Goal: Task Accomplishment & Management: Manage account settings

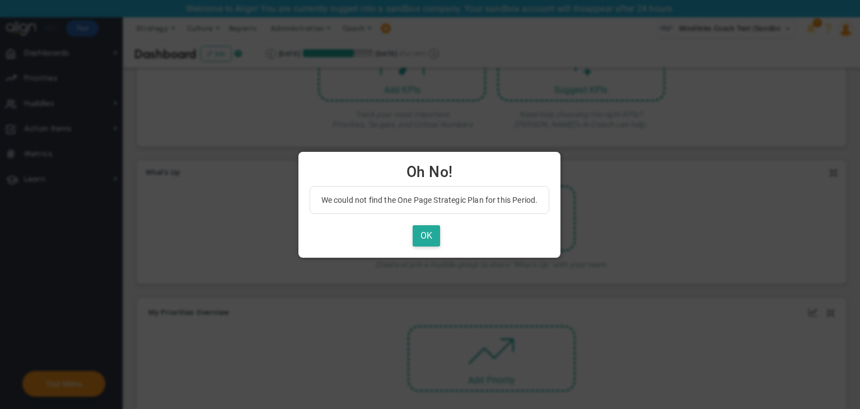
scroll to position [224, 0]
click at [429, 235] on button "OK" at bounding box center [426, 236] width 27 height 22
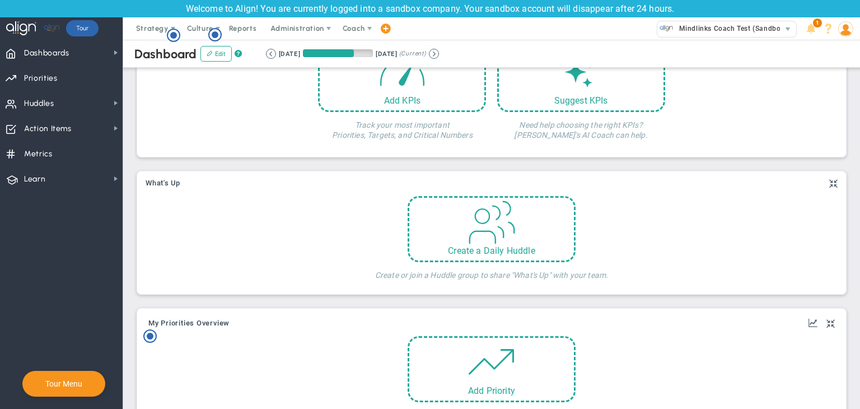
scroll to position [0, 0]
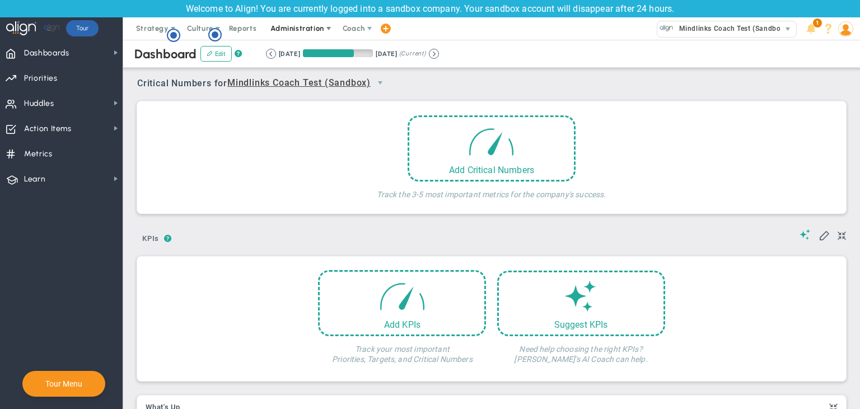
click at [301, 30] on span "Administration" at bounding box center [297, 28] width 53 height 8
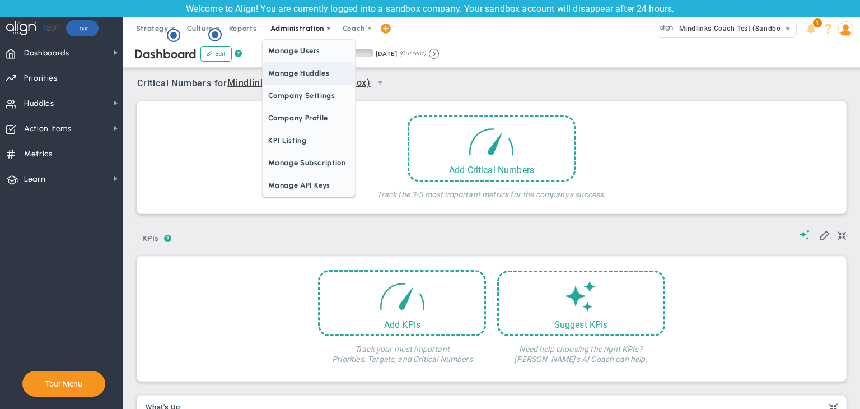
click at [306, 67] on span "Manage Huddles" at bounding box center [309, 73] width 92 height 22
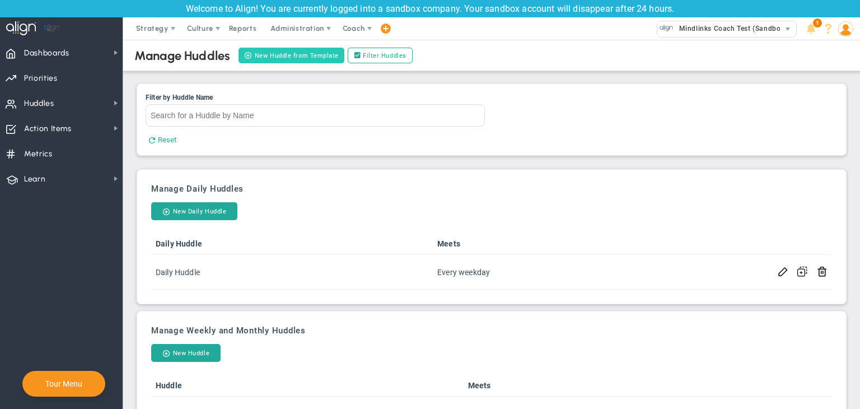
click at [308, 54] on button "New Huddle from Template" at bounding box center [292, 56] width 106 height 16
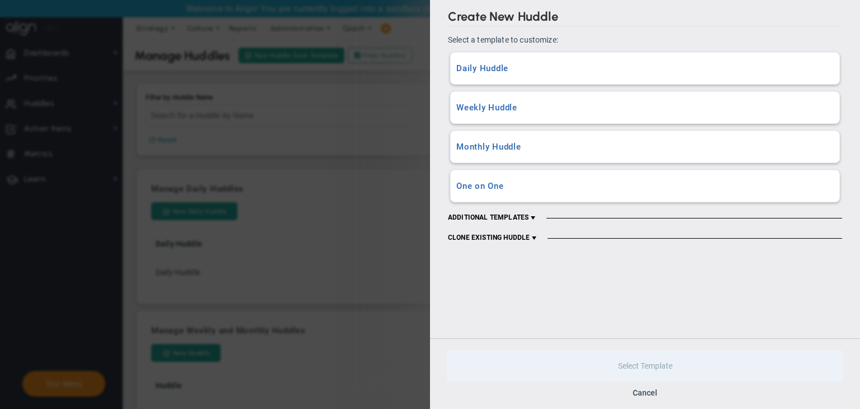
click at [532, 72] on h3 "Daily Huddle" at bounding box center [646, 68] width 378 height 11
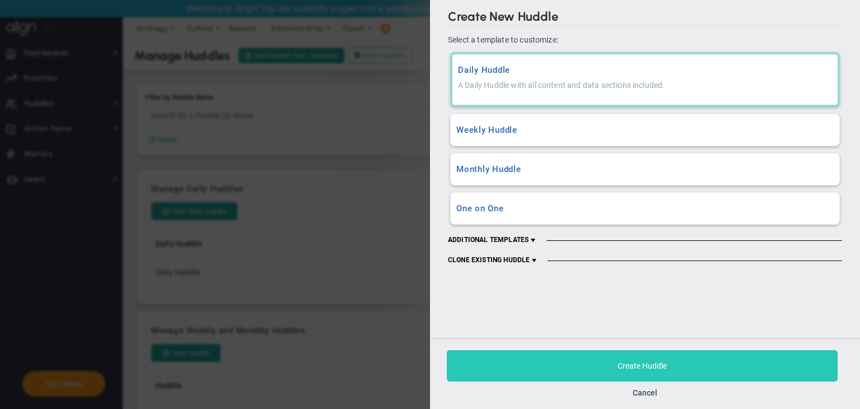
click at [598, 358] on button "Create Huddle" at bounding box center [642, 365] width 391 height 31
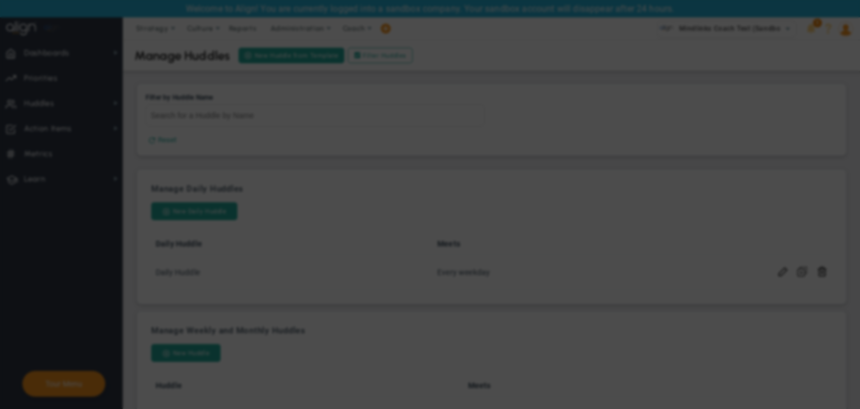
checkbox input "false"
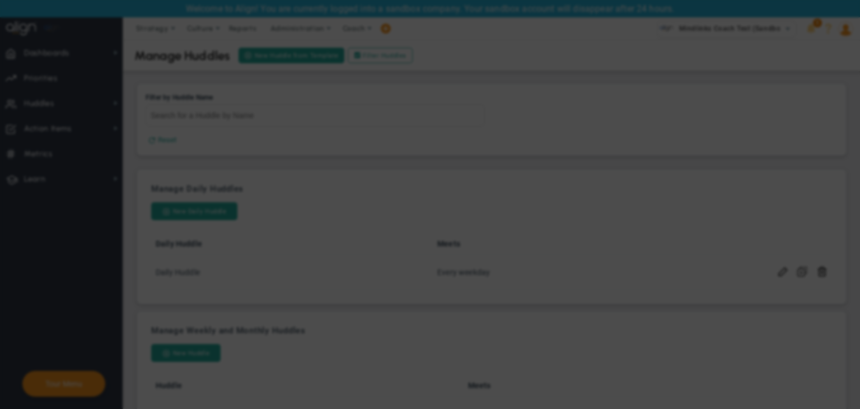
checkbox input "false"
checkbox input "true"
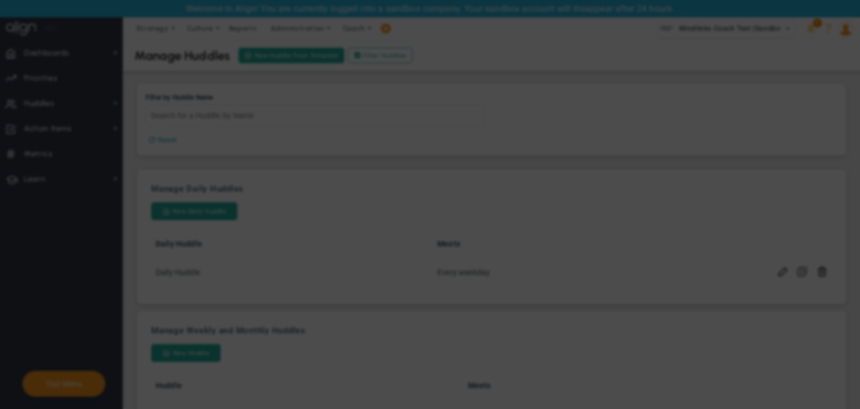
checkbox input "true"
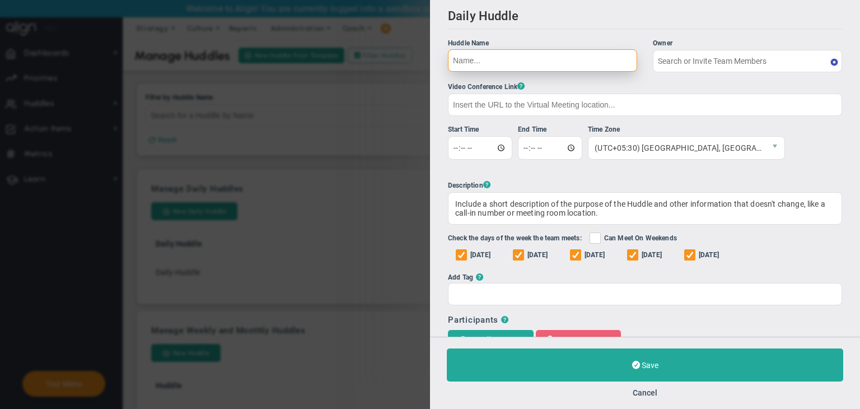
type input "[PERSON_NAME] A"
click at [537, 68] on input "Huddle Name Owner [PERSON_NAME] A The Huddle Owner must be a member of the Hudd…" at bounding box center [542, 60] width 189 height 22
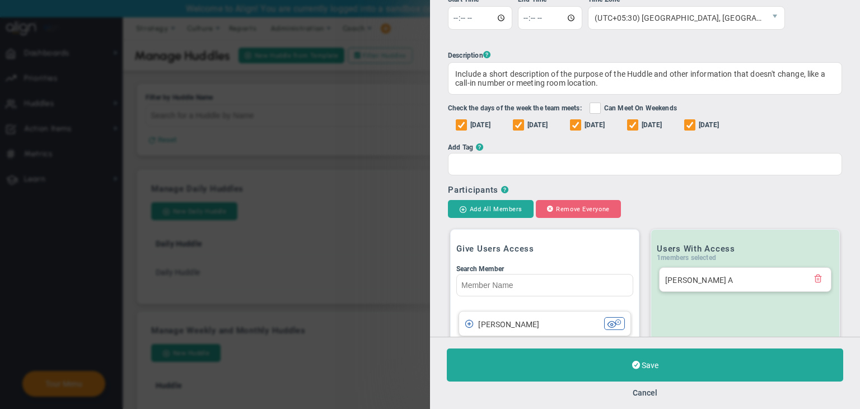
scroll to position [280, 0]
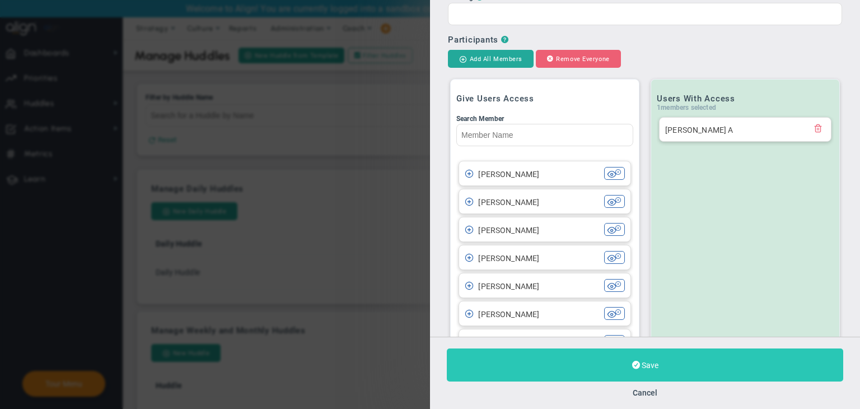
type input "daily huddle"
click at [681, 369] on button "Save" at bounding box center [645, 364] width 397 height 33
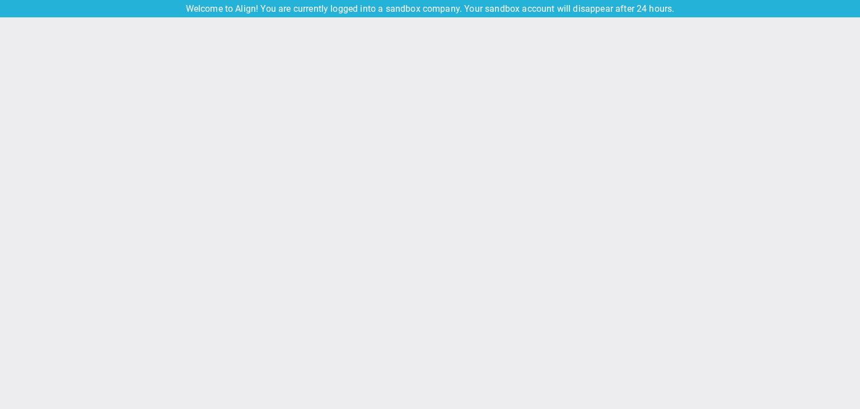
type input "[DATE]"
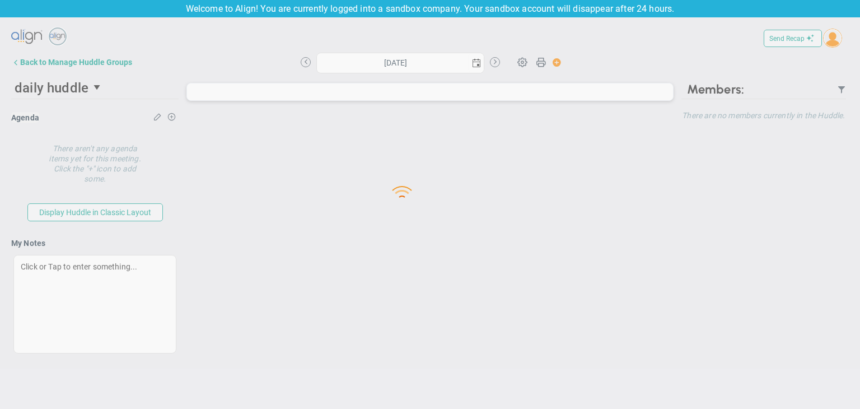
type input "[DATE]"
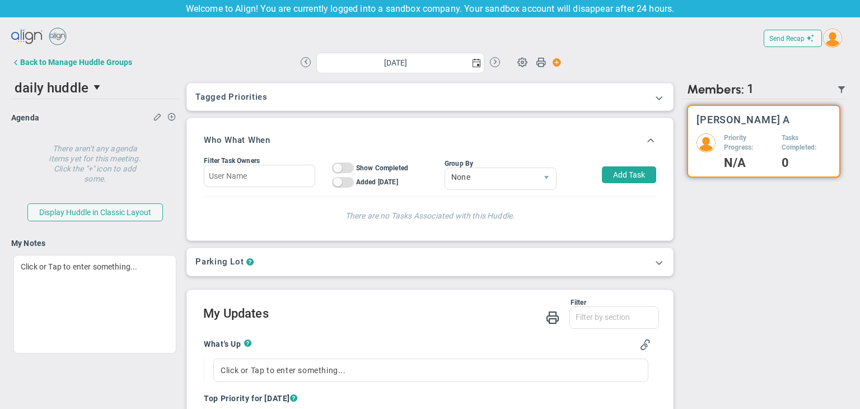
click at [607, 181] on button "Add Task" at bounding box center [629, 174] width 54 height 17
type input "[PERSON_NAME] A"
type input "[DATE]"
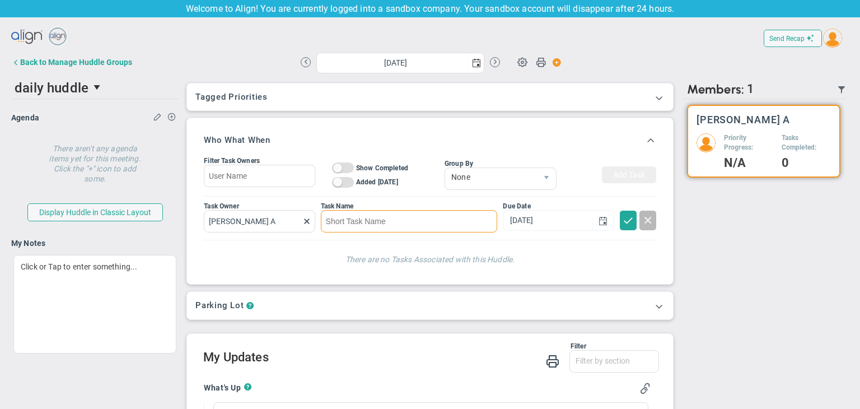
drag, startPoint x: 393, startPoint y: 216, endPoint x: 401, endPoint y: 217, distance: 8.0
click at [397, 218] on input at bounding box center [409, 221] width 177 height 22
type input "testing"
click at [623, 220] on span at bounding box center [628, 219] width 11 height 11
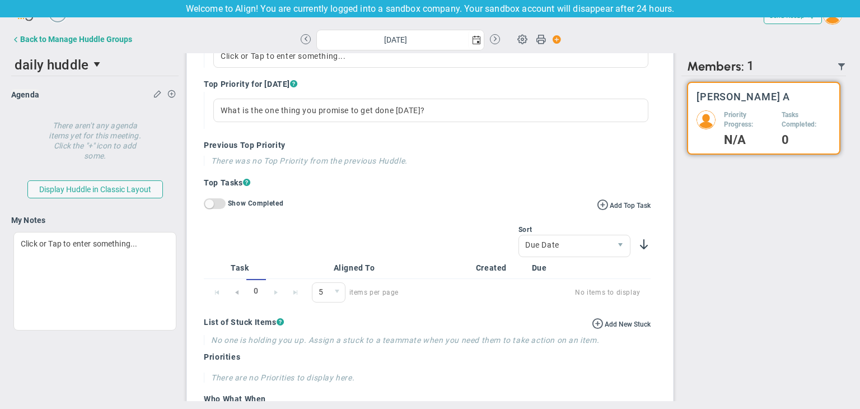
scroll to position [142, 0]
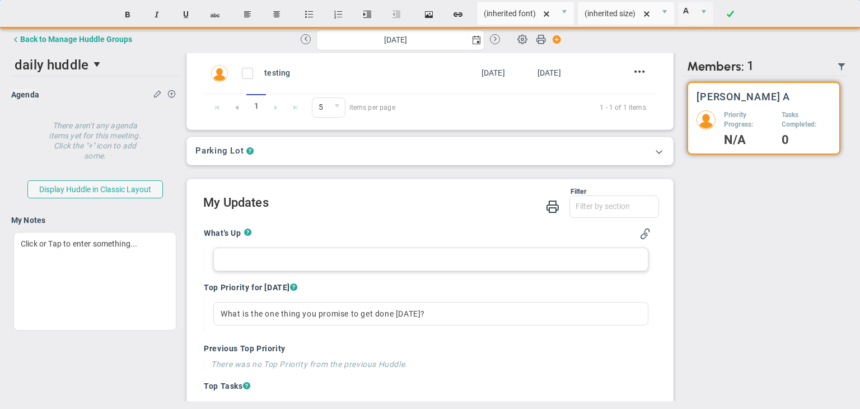
click at [334, 262] on div at bounding box center [430, 260] width 435 height 24
click at [466, 283] on h4 "Top Priority for [DATE] ?" at bounding box center [427, 287] width 447 height 10
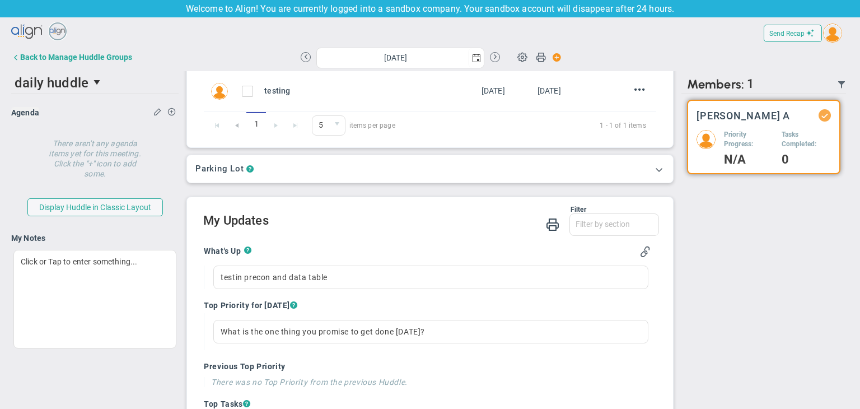
scroll to position [0, 0]
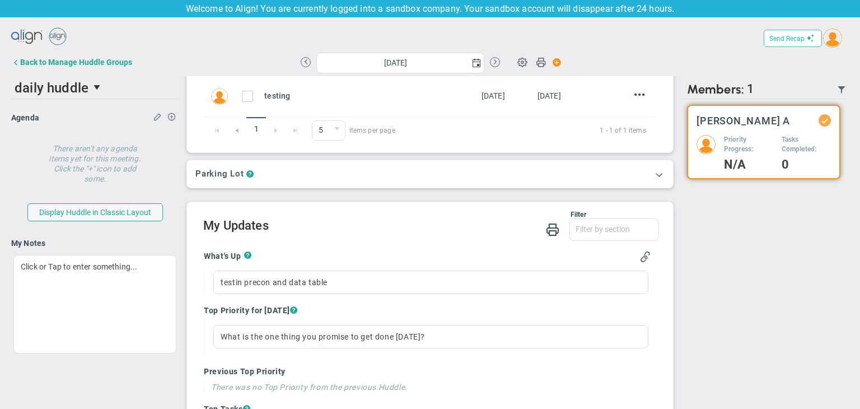
click at [792, 41] on span "Send Recap" at bounding box center [787, 39] width 35 height 8
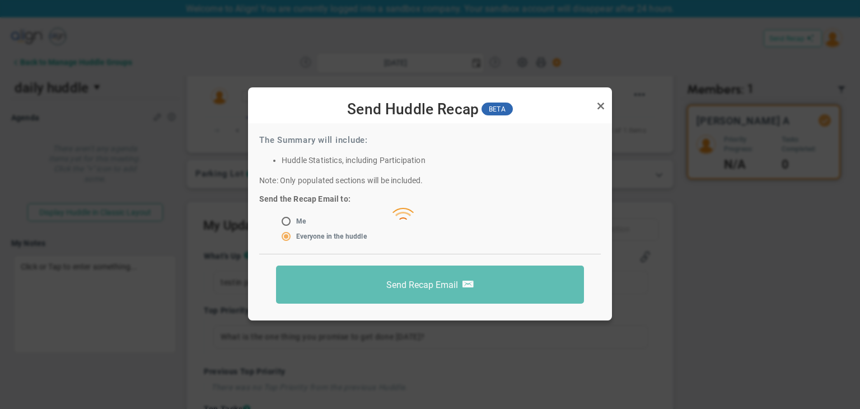
scroll to position [10, 0]
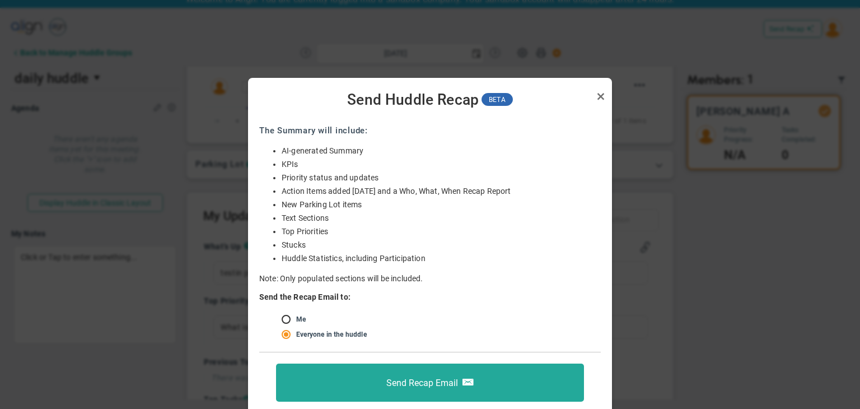
click at [294, 319] on input "radio" at bounding box center [290, 319] width 11 height 9
radio input "true"
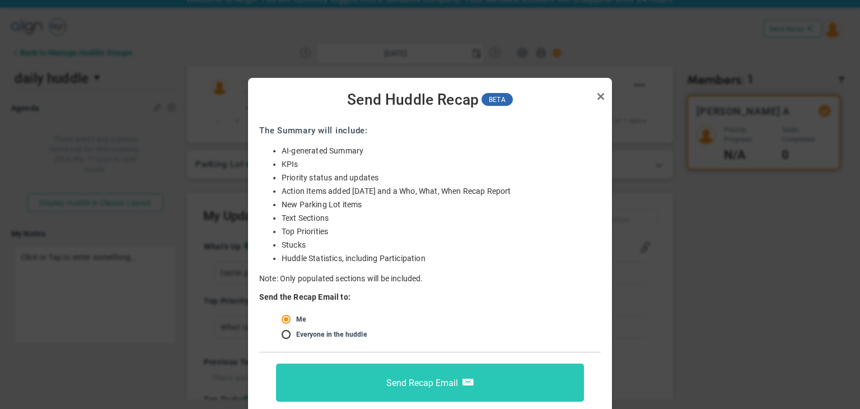
click at [403, 380] on span "Send Recap Email" at bounding box center [423, 382] width 72 height 11
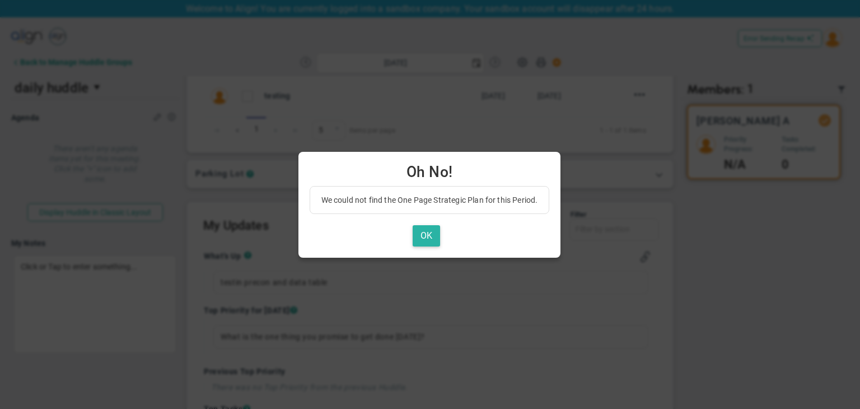
click at [435, 237] on button "OK" at bounding box center [426, 236] width 27 height 22
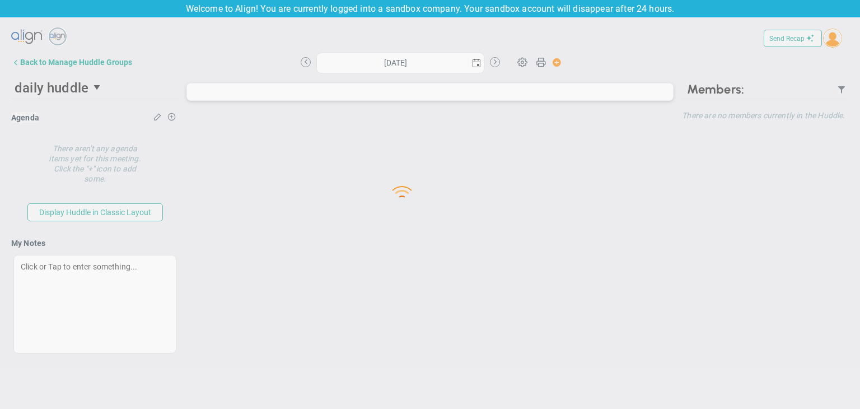
type input "[DATE]"
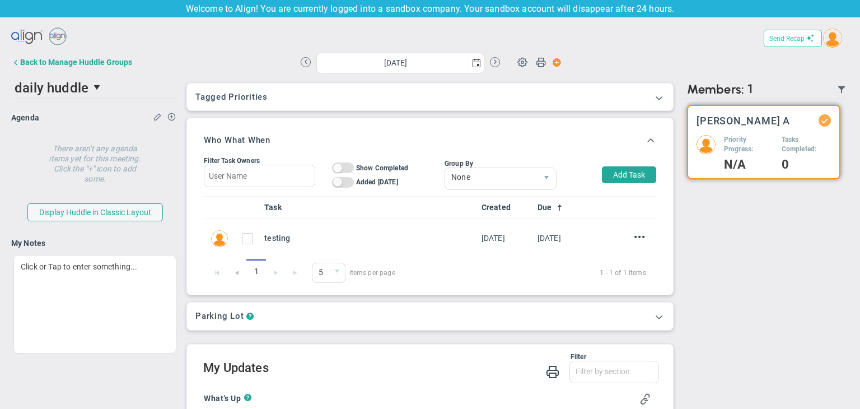
click at [788, 32] on button "Send Recap" at bounding box center [793, 38] width 58 height 17
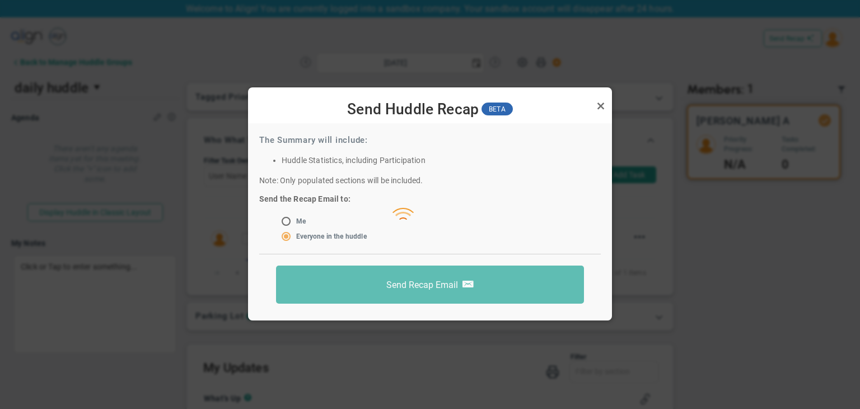
scroll to position [10, 0]
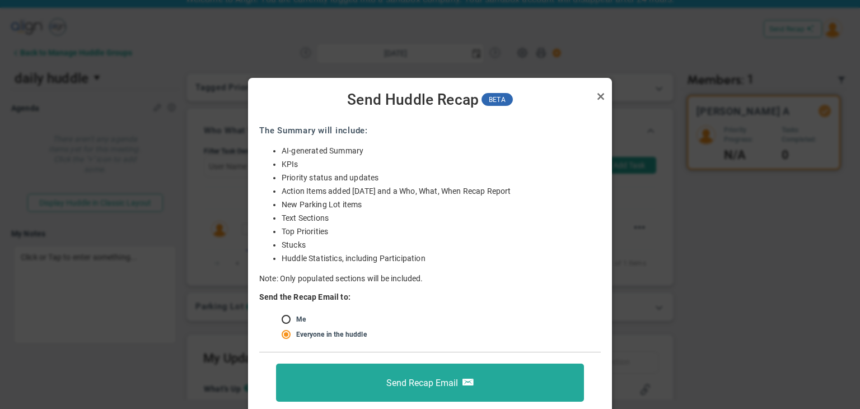
click at [296, 329] on li "Everyone in the huddle, including Viewers Everyone in the huddle" at bounding box center [441, 334] width 319 height 11
click at [294, 324] on input "radio" at bounding box center [290, 319] width 11 height 9
radio input "true"
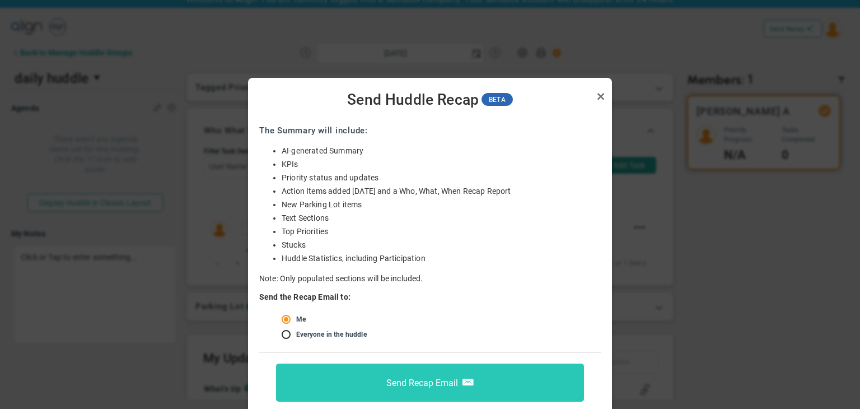
click at [365, 370] on button "Send Recap Email" at bounding box center [430, 383] width 308 height 38
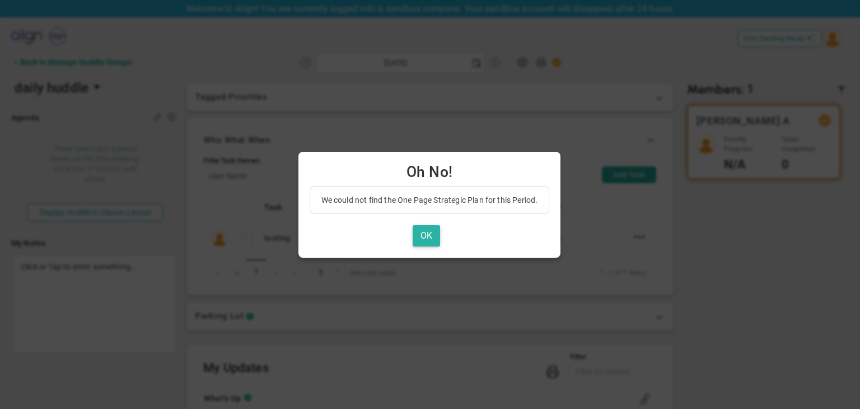
click at [430, 234] on button "OK" at bounding box center [426, 236] width 27 height 22
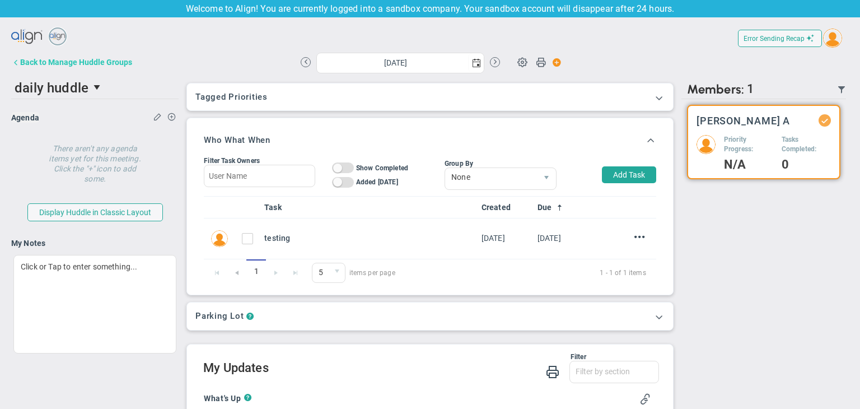
click at [21, 61] on div "Back to Manage Huddle Groups" at bounding box center [76, 62] width 112 height 9
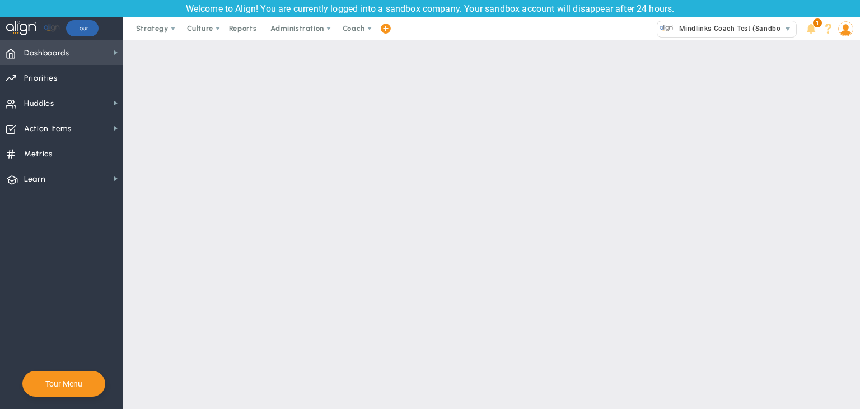
checkbox input "true"
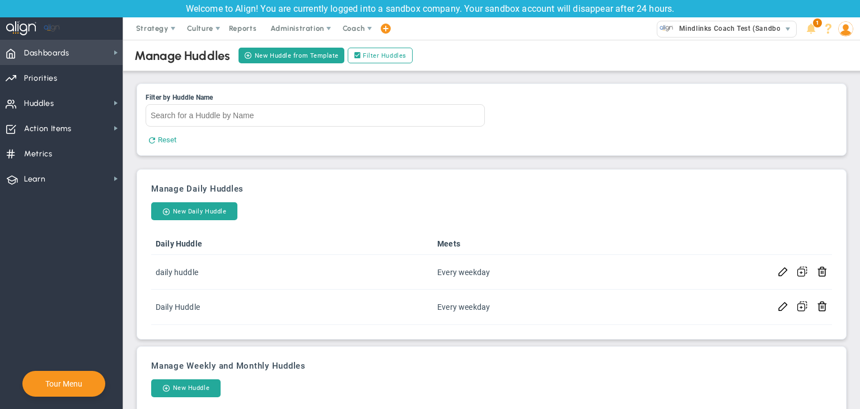
click at [80, 58] on span "Dashboards Dashboards" at bounding box center [61, 52] width 123 height 25
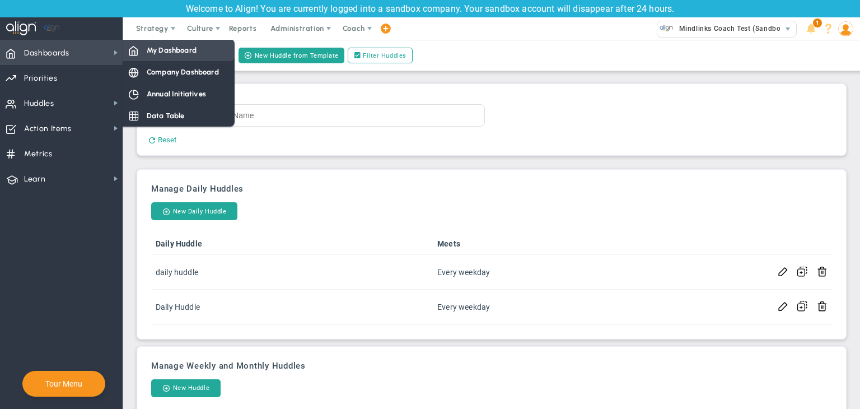
click at [138, 54] on span at bounding box center [133, 50] width 10 height 10
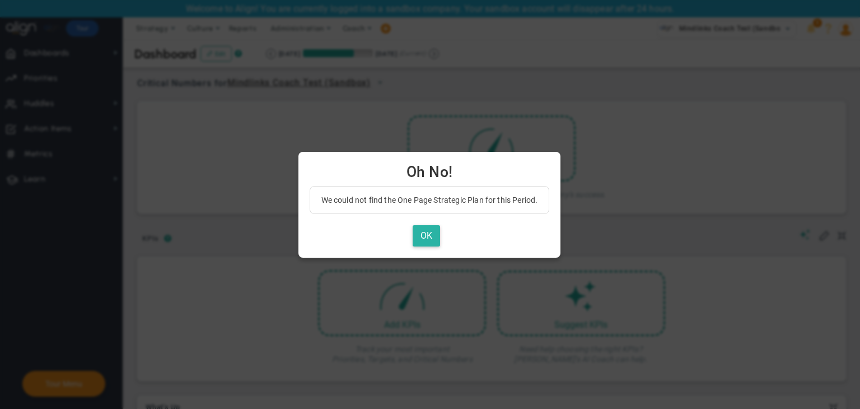
click at [416, 237] on button "OK" at bounding box center [426, 236] width 27 height 22
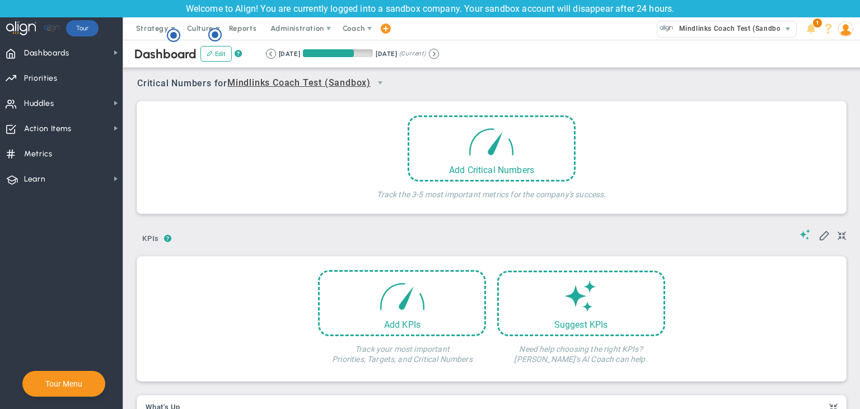
click at [851, 28] on img at bounding box center [846, 28] width 15 height 15
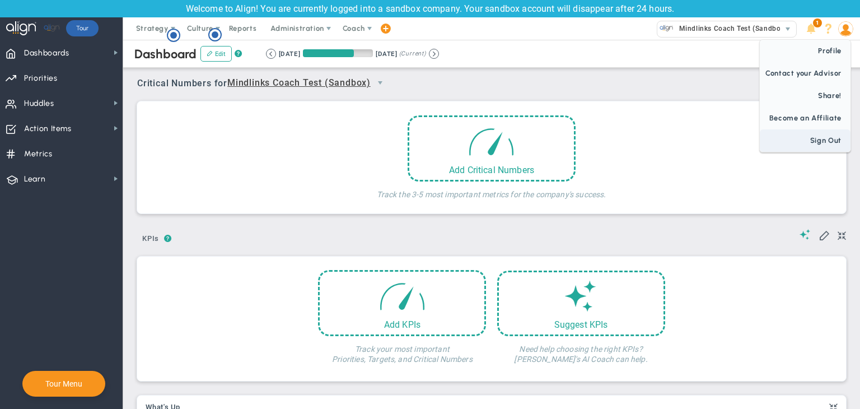
click at [829, 143] on span "Sign Out" at bounding box center [805, 140] width 91 height 22
